Goal: Task Accomplishment & Management: Manage account settings

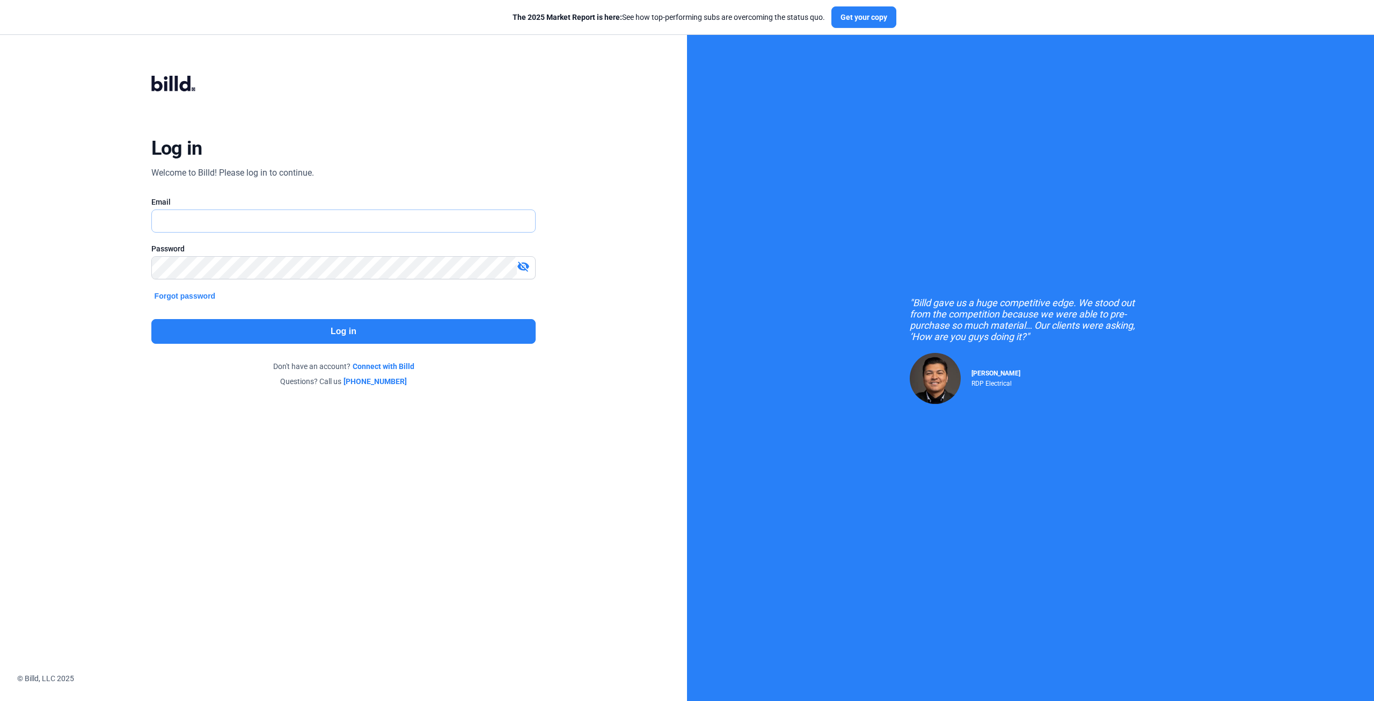
type input "[EMAIL_ADDRESS][DOMAIN_NAME]"
click at [357, 332] on button "Log in" at bounding box center [343, 331] width 385 height 25
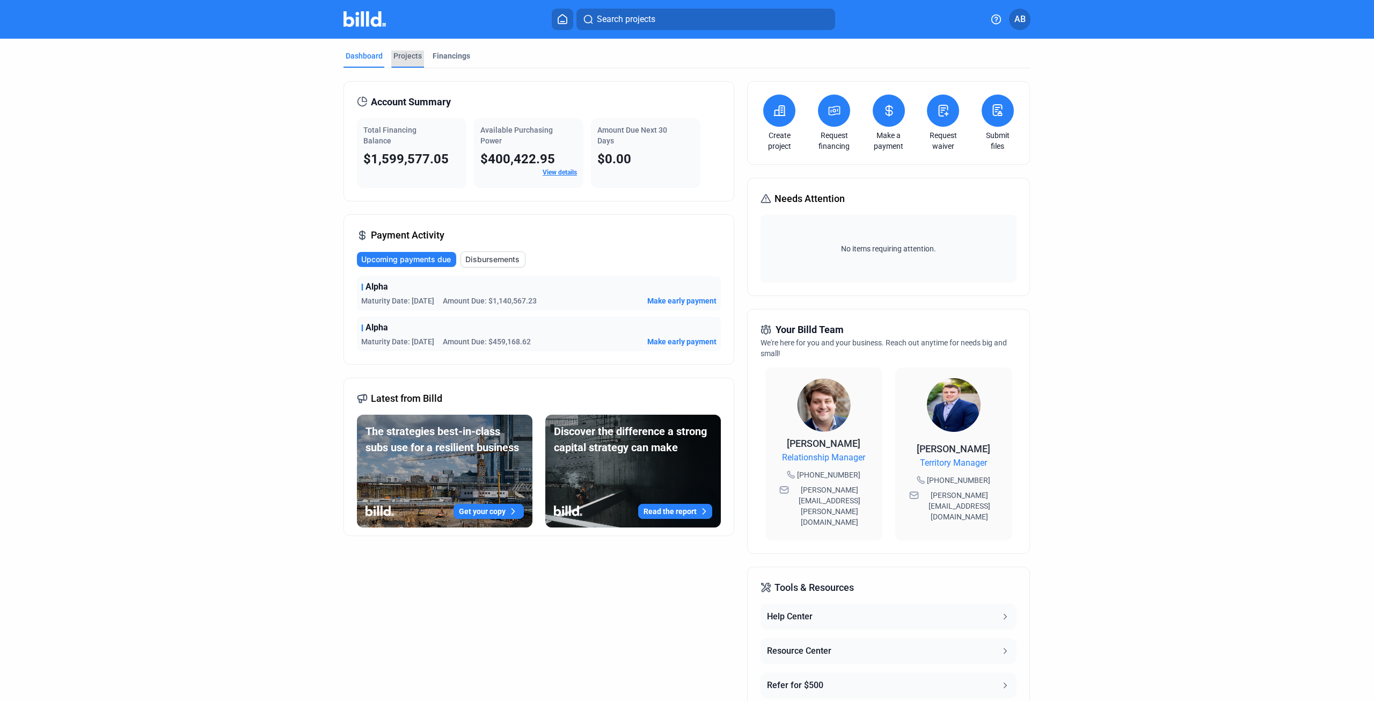
click at [401, 59] on div "Projects" at bounding box center [407, 55] width 28 height 11
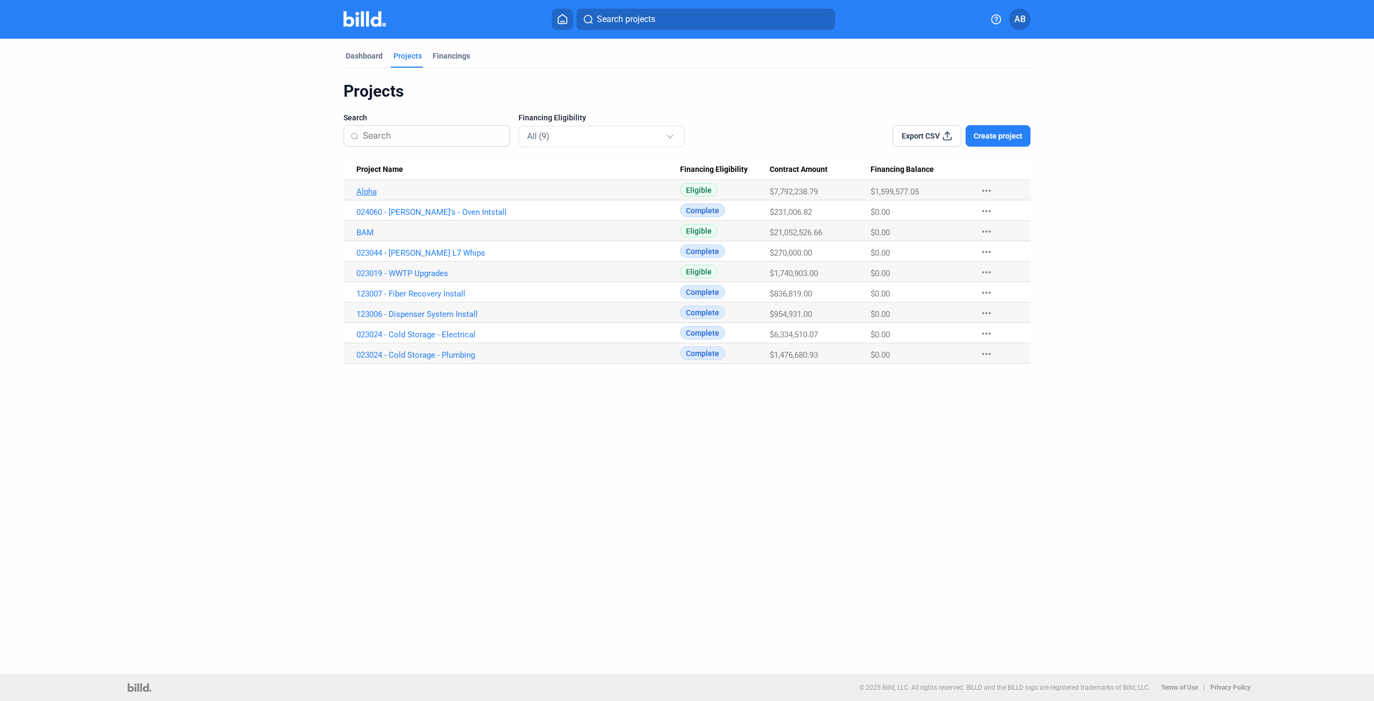
click at [363, 194] on link "Alpha" at bounding box center [518, 192] width 324 height 10
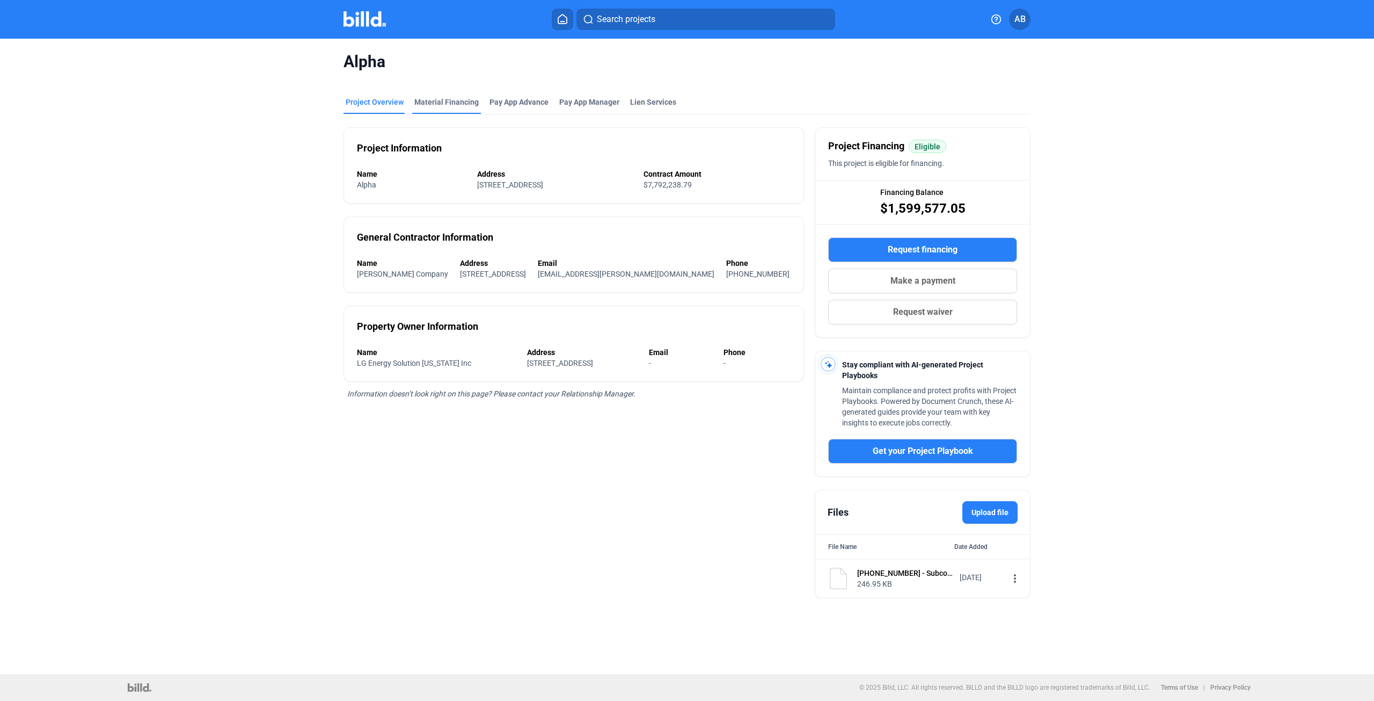
click at [450, 98] on div "Material Financing" at bounding box center [446, 102] width 64 height 11
